Goal: Information Seeking & Learning: Learn about a topic

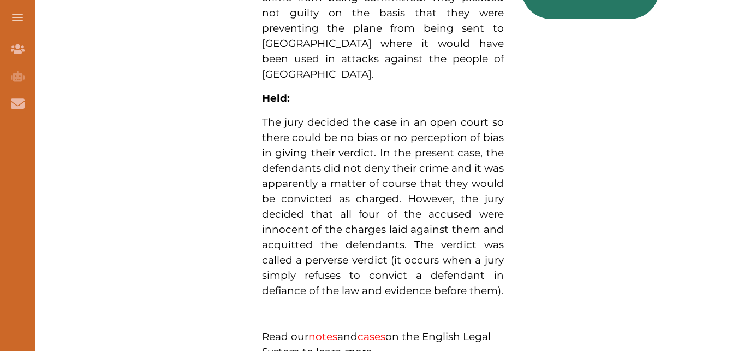
scroll to position [743, 0]
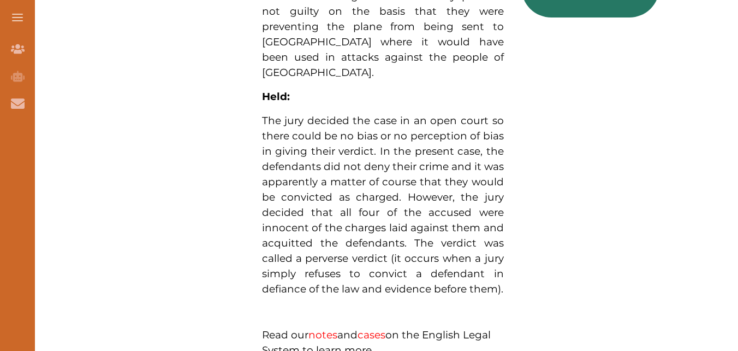
click at [438, 203] on span "The jury decided the case in an open court so there could be no bias or no perc…" at bounding box center [383, 204] width 242 height 181
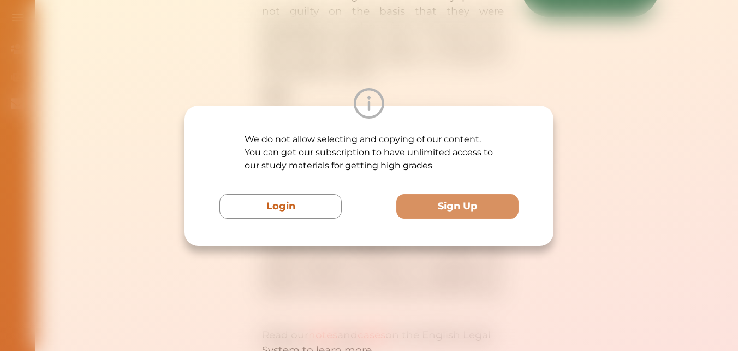
click at [270, 219] on div "We do not allow selecting and copying of our content. You can get our subscript…" at bounding box center [369, 175] width 369 height 140
click at [573, 110] on div "We do not allow selecting and copying of our content. You can get our subscript…" at bounding box center [369, 175] width 738 height 351
